Goal: Task Accomplishment & Management: Use online tool/utility

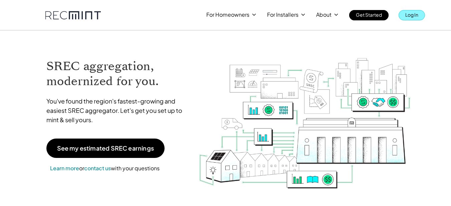
click at [408, 19] on p "Log In" at bounding box center [411, 14] width 13 height 9
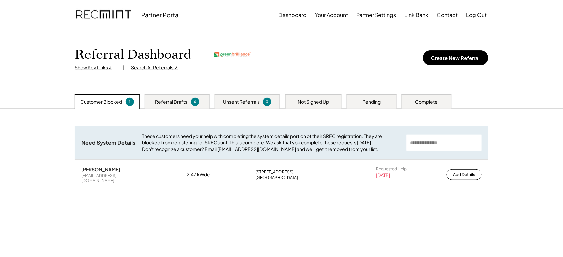
click at [187, 107] on div "Referral Drafts 6" at bounding box center [177, 101] width 65 height 14
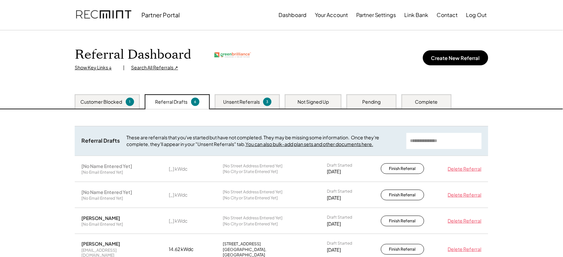
click at [107, 107] on div "Customer Blocked 1" at bounding box center [107, 101] width 65 height 14
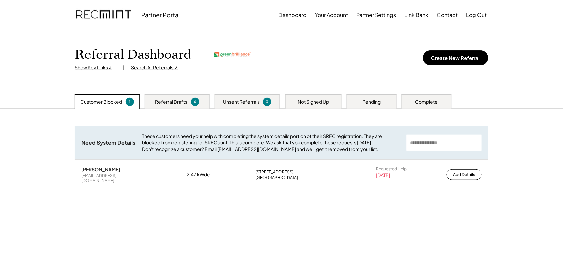
click at [174, 97] on div "Referral Drafts 6" at bounding box center [177, 101] width 65 height 14
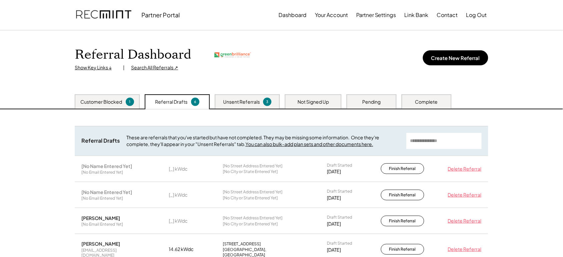
click at [224, 101] on div "Unsent Referrals" at bounding box center [241, 102] width 37 height 7
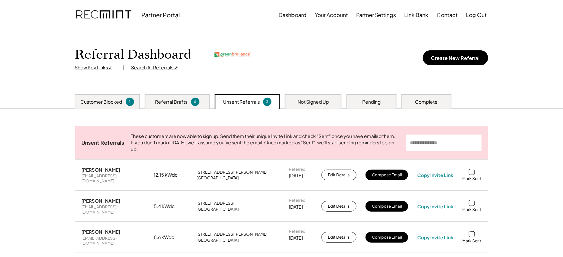
click at [149, 64] on div "Search All Referrals ↗" at bounding box center [154, 67] width 47 height 7
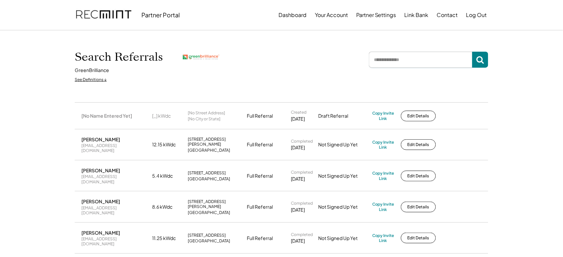
click at [396, 61] on input "input" at bounding box center [420, 60] width 103 height 16
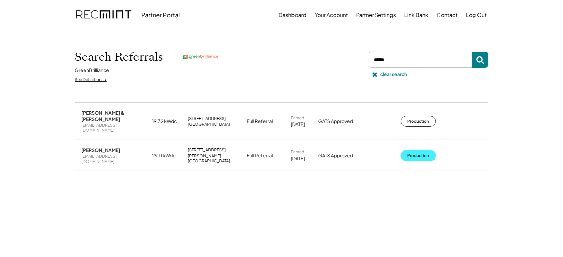
click at [409, 150] on button "Production" at bounding box center [418, 155] width 35 height 11
click at [396, 61] on input "input" at bounding box center [420, 60] width 103 height 16
type input "****"
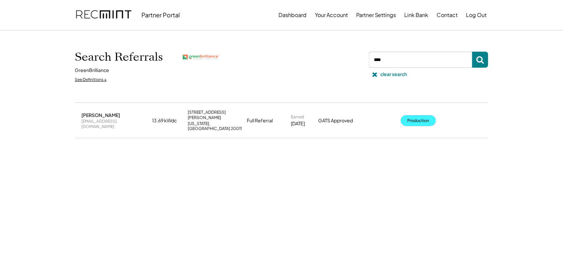
click at [425, 115] on button "Production" at bounding box center [418, 120] width 35 height 11
click at [397, 76] on div "clear search" at bounding box center [394, 74] width 27 height 7
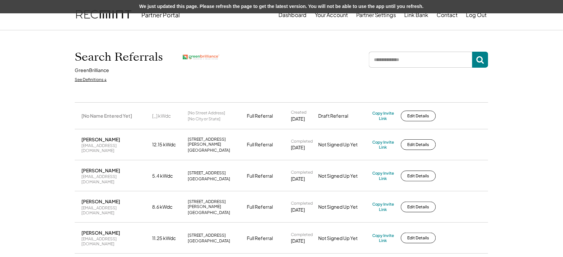
click at [417, 62] on input "input" at bounding box center [420, 60] width 103 height 16
paste input "**********"
click at [418, 60] on input "input" at bounding box center [420, 60] width 103 height 16
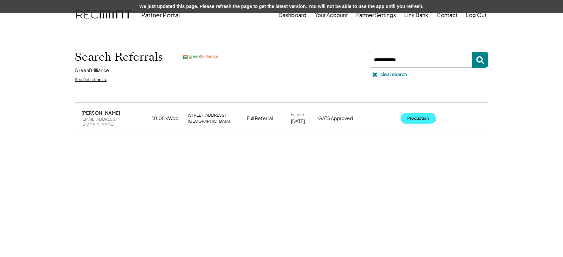
click at [422, 113] on button "Production" at bounding box center [418, 118] width 35 height 11
click at [379, 77] on button at bounding box center [375, 74] width 10 height 10
click at [413, 62] on input "input" at bounding box center [420, 60] width 103 height 16
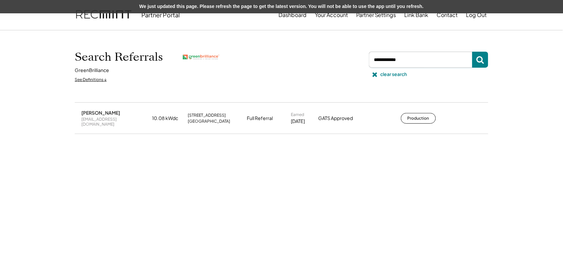
click at [413, 62] on input "input" at bounding box center [420, 60] width 103 height 16
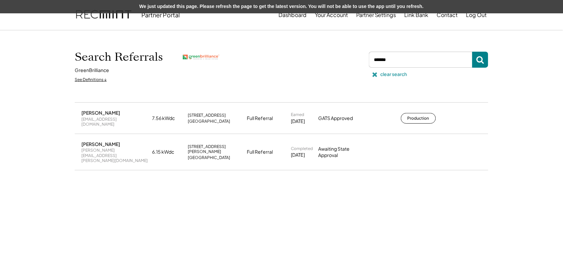
click at [385, 74] on div "clear search" at bounding box center [394, 74] width 27 height 7
click at [395, 63] on input "input" at bounding box center [420, 60] width 103 height 16
type input "*****"
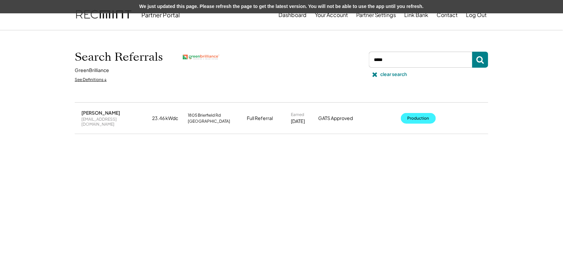
click at [414, 117] on button "Production" at bounding box center [418, 118] width 35 height 11
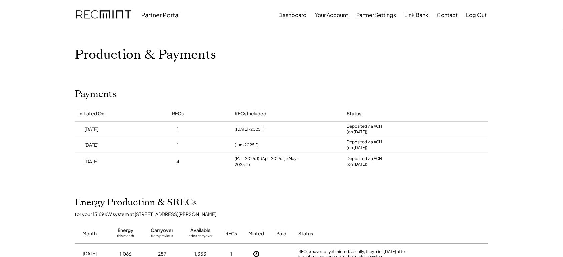
scroll to position [97, 0]
